Goal: Find specific page/section: Find specific page/section

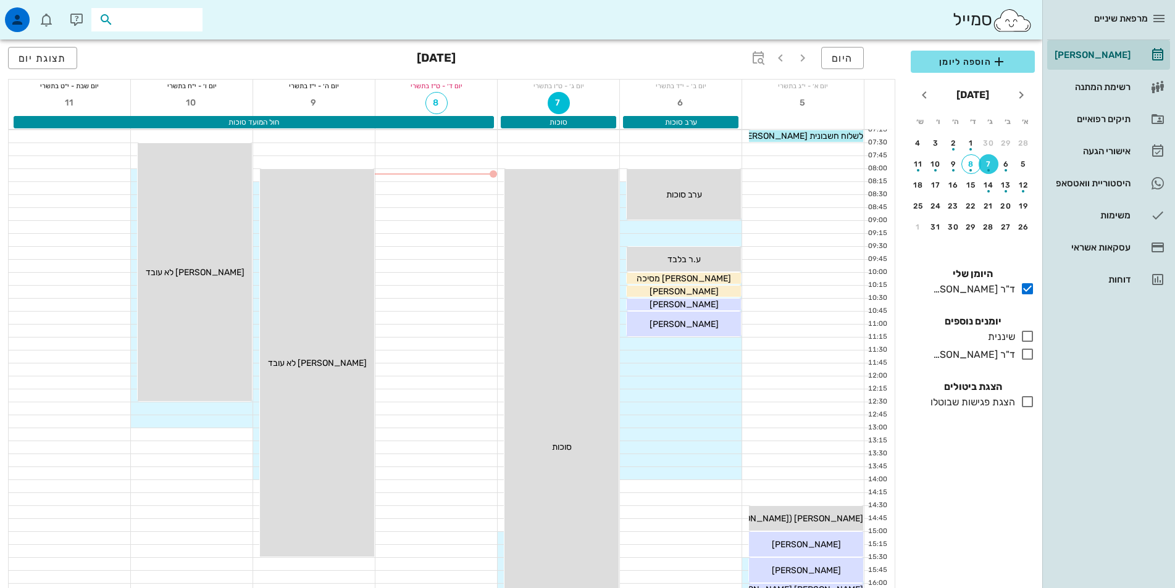
click at [176, 16] on input "text" at bounding box center [155, 20] width 79 height 16
type input "קרלנשטיין"
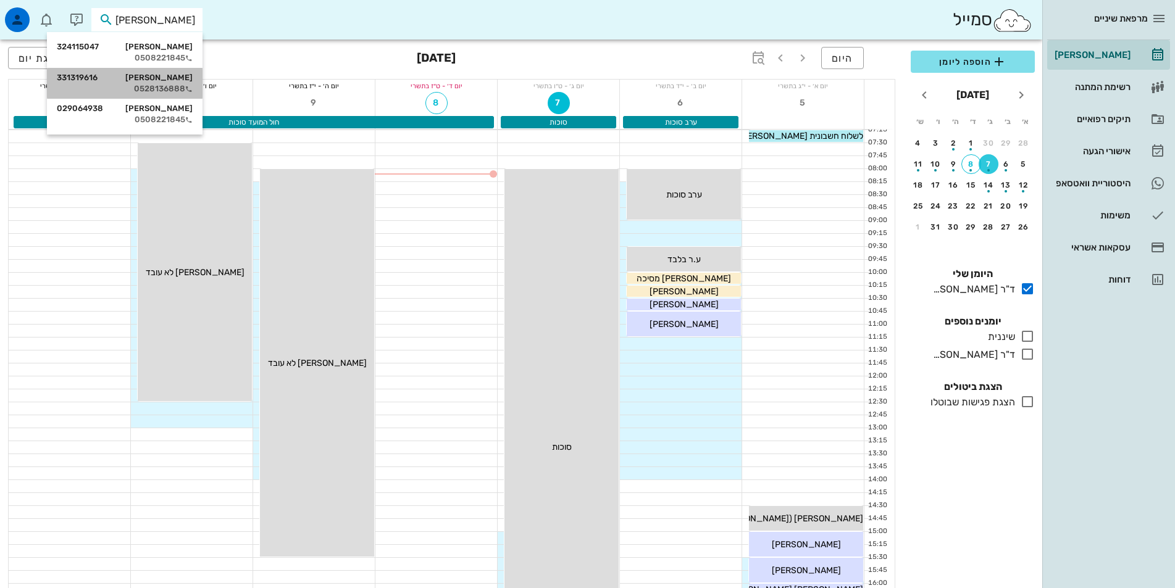
click at [141, 82] on div "בנימין ברוך קרלנשטיין 331319616" at bounding box center [125, 78] width 136 height 10
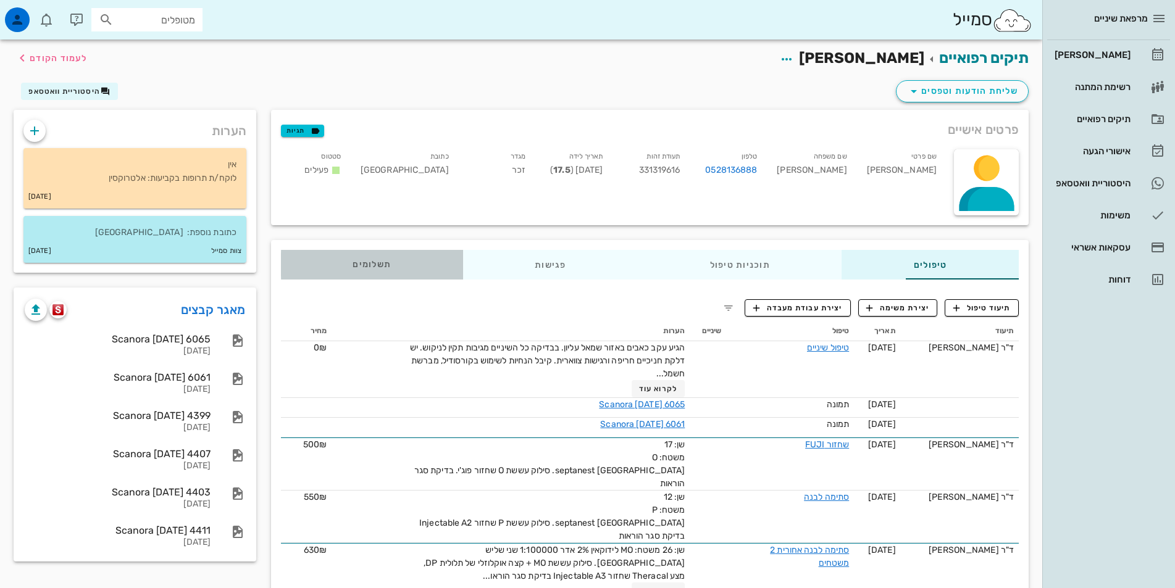
click at [296, 259] on div "תשלומים 0₪" at bounding box center [372, 265] width 182 height 30
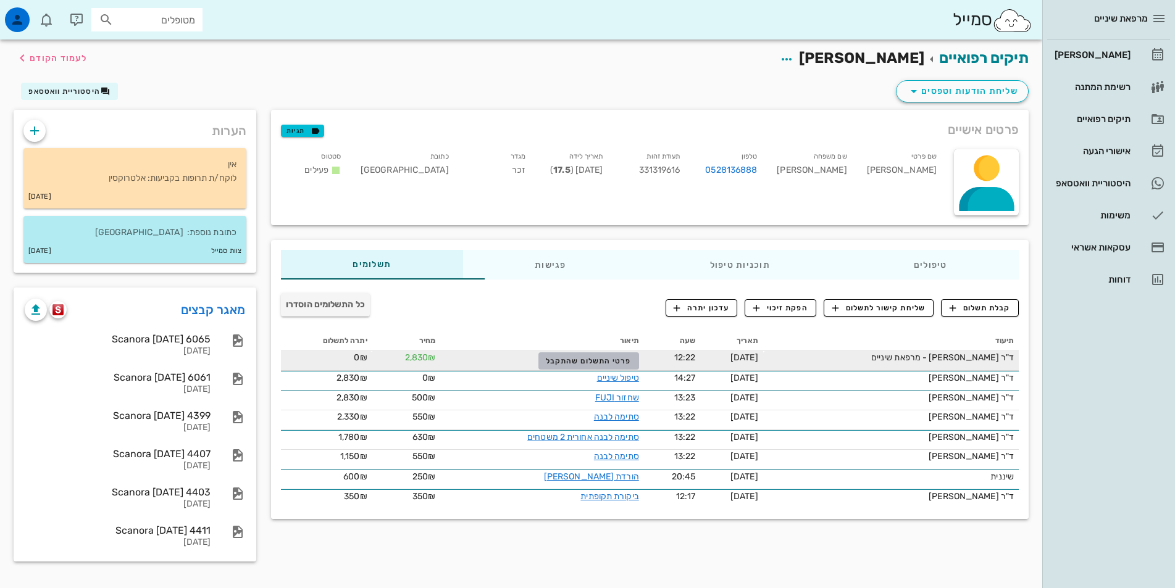
click at [580, 359] on span "פרטי התשלום שהתקבל" at bounding box center [588, 361] width 85 height 9
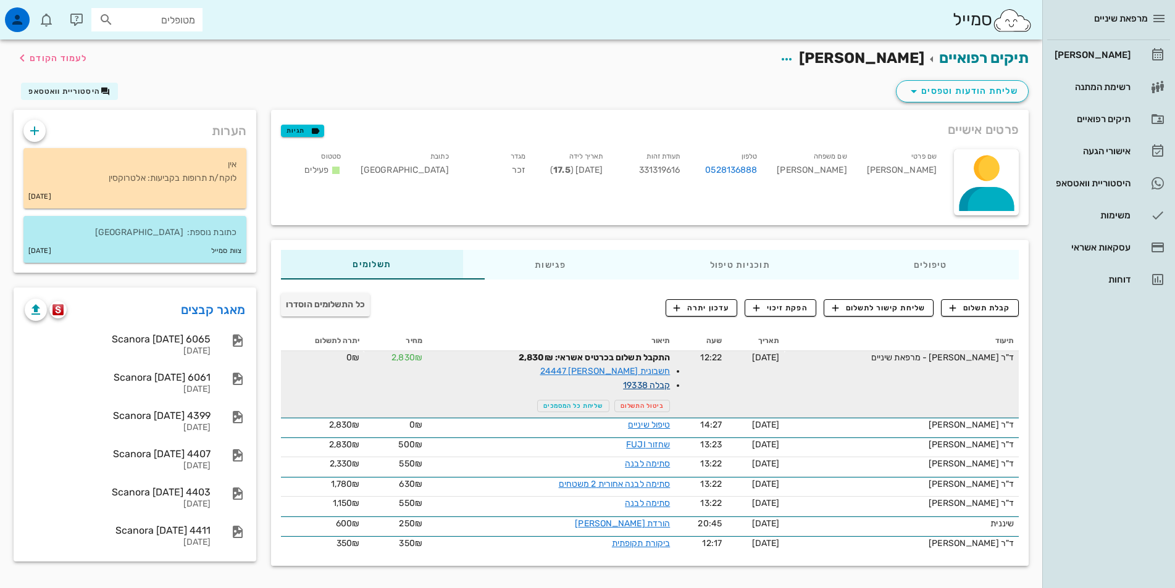
click at [623, 388] on link "קבלה 19338" at bounding box center [646, 385] width 47 height 10
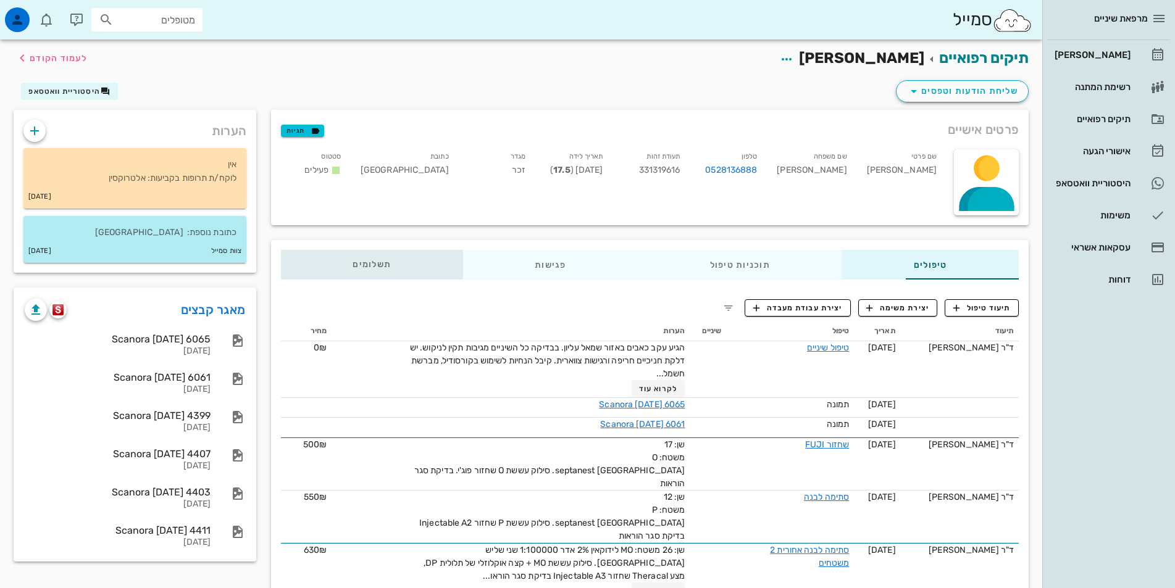
click at [353, 261] on span "תשלומים 0₪" at bounding box center [372, 265] width 38 height 9
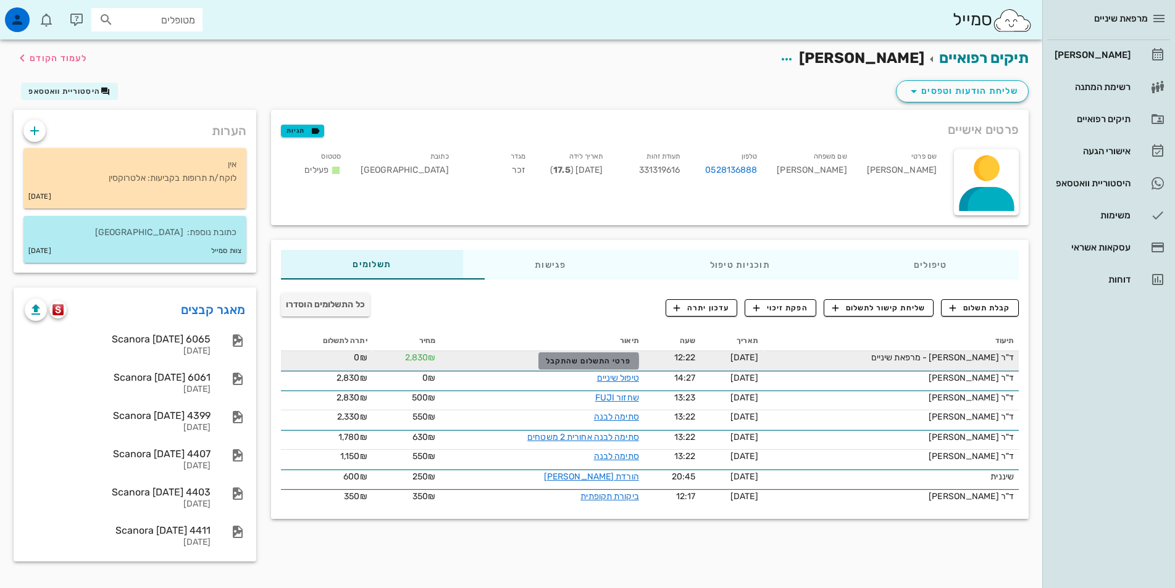
click at [572, 361] on span "פרטי התשלום שהתקבל" at bounding box center [588, 361] width 85 height 9
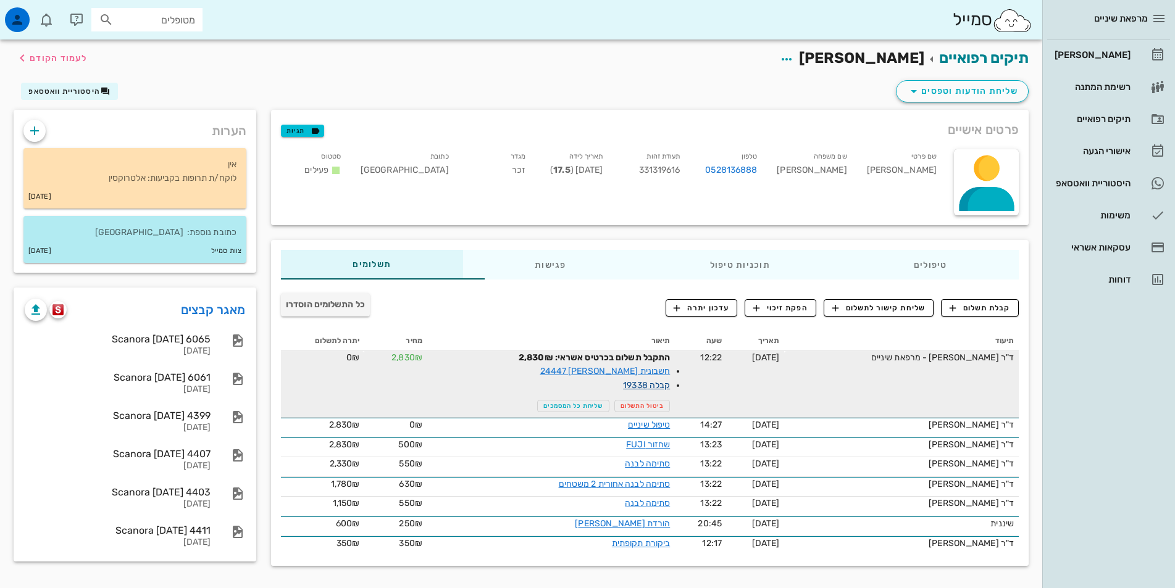
click at [623, 385] on link "קבלה 19338" at bounding box center [646, 385] width 47 height 10
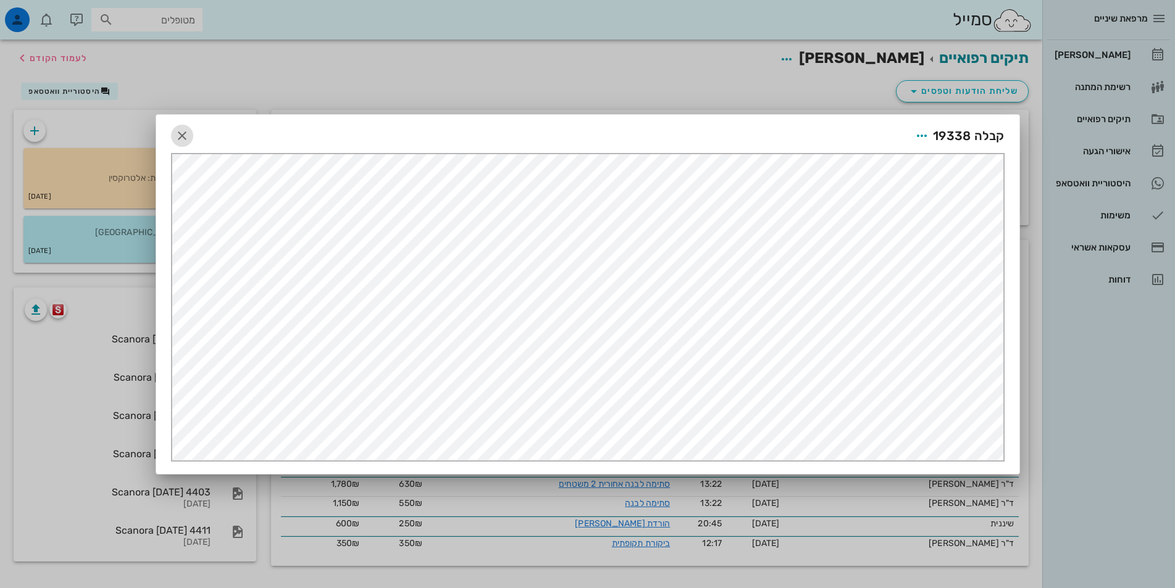
click at [180, 136] on icon "button" at bounding box center [182, 135] width 15 height 15
